Goal: Browse casually

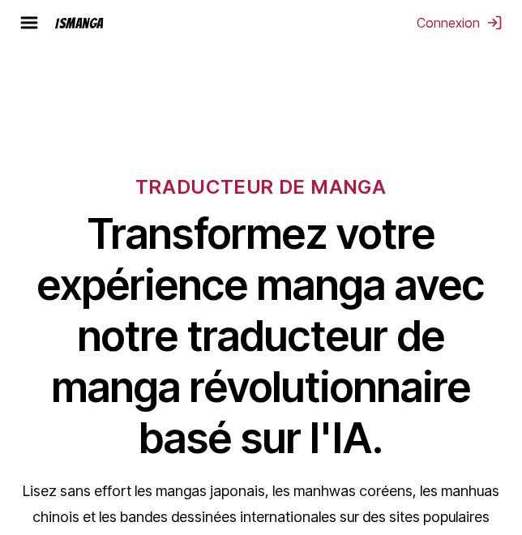
drag, startPoint x: 461, startPoint y: 28, endPoint x: 365, endPoint y: 144, distance: 149.7
click at [365, 144] on div "TRADUCTEUR DE MANGA Transformez votre expérience manga avec notre traducteur de…" at bounding box center [261, 376] width 522 height 539
